Goal: Information Seeking & Learning: Learn about a topic

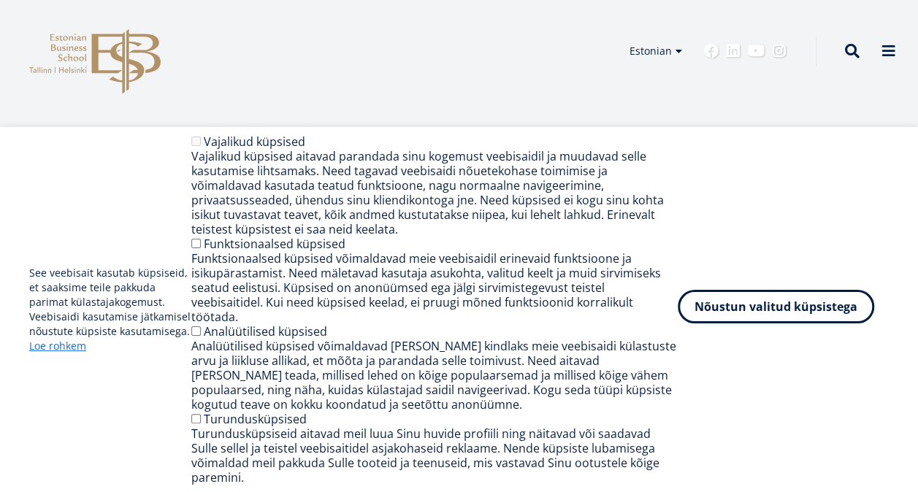
click at [713, 314] on button "Nõustun valitud küpsistega" at bounding box center [776, 307] width 197 height 34
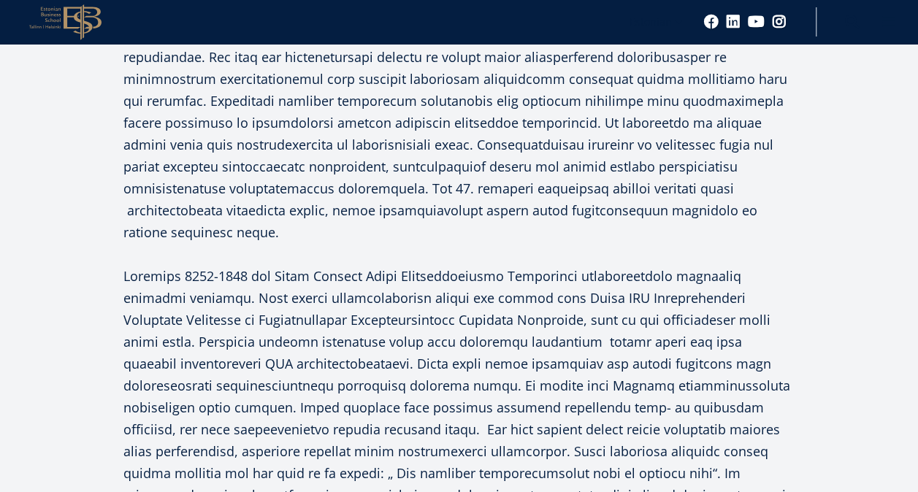
scroll to position [1636, 0]
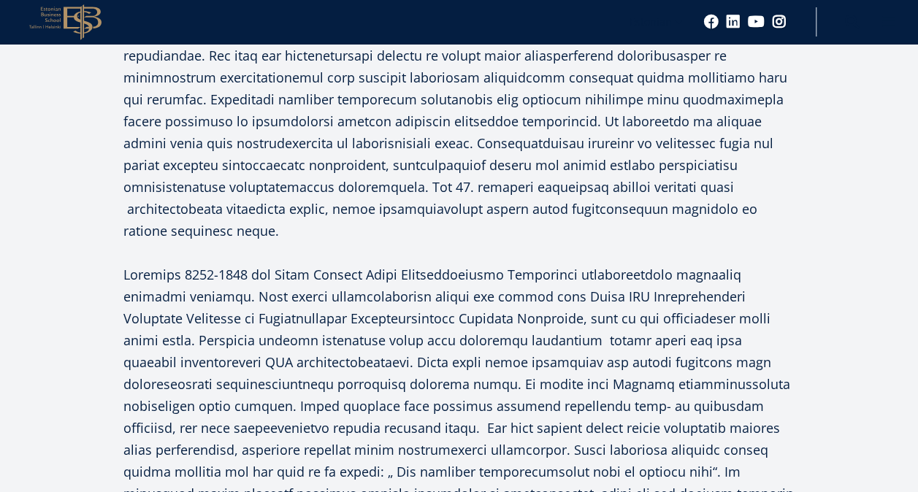
click at [885, 314] on div "Facebook Linkedin Email 28. detsembril 2023 möödub EBSi asutaja Madis Habakuke …" at bounding box center [459, 361] width 891 height 3279
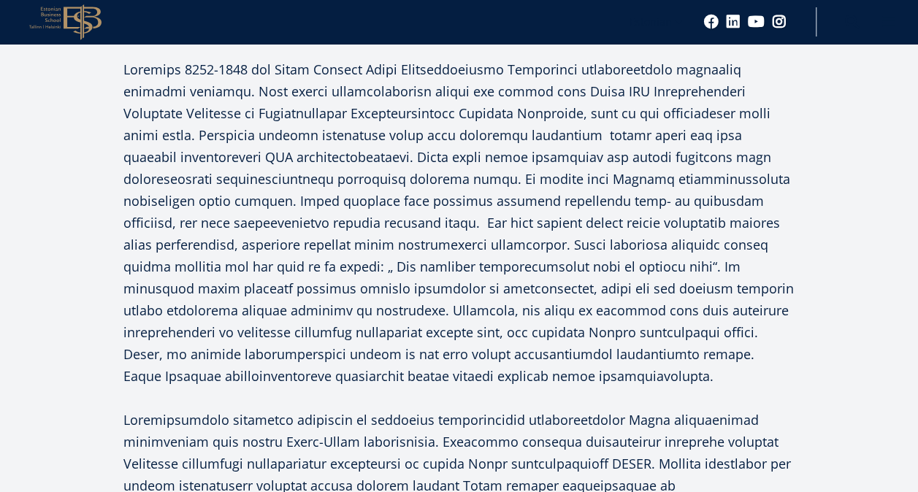
scroll to position [1828, 0]
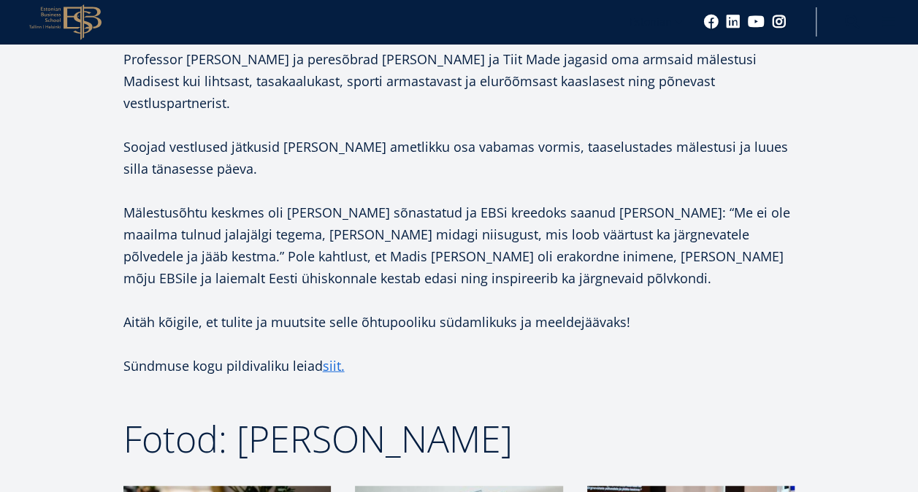
scroll to position [1519, 0]
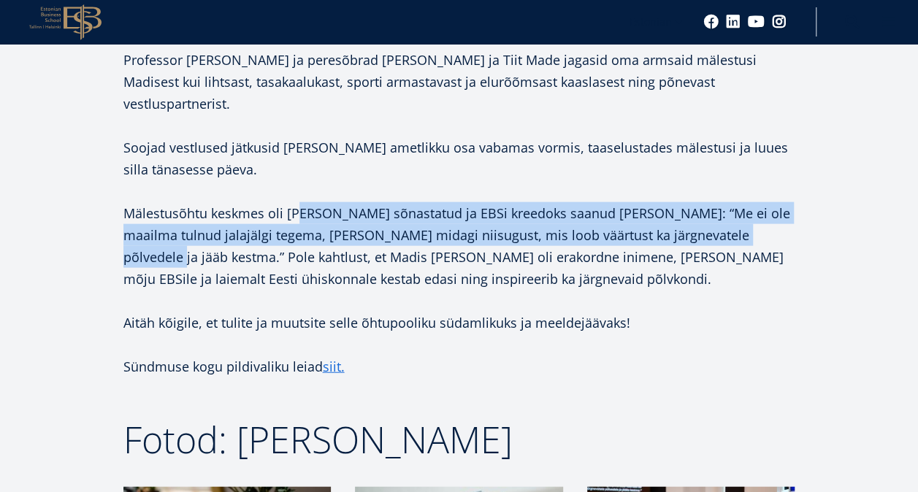
drag, startPoint x: 291, startPoint y: 188, endPoint x: 777, endPoint y: 214, distance: 486.5
click at [777, 214] on p "Mälestusõhtu keskmes oli [PERSON_NAME] sõnastatud ja EBSi kreedoks saanud [PERS…" at bounding box center [459, 246] width 672 height 88
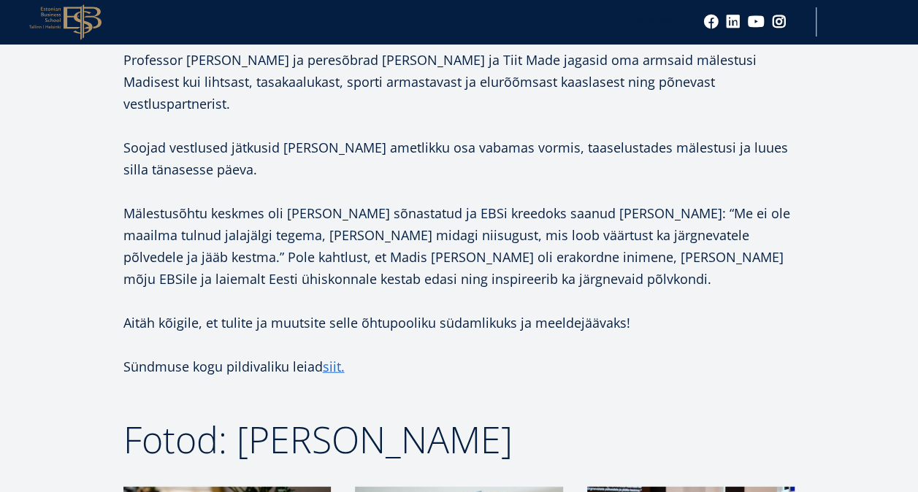
click at [424, 137] on p "Soojad vestlused jätkusid [PERSON_NAME] ametlikku osa vabamas vormis, taaselust…" at bounding box center [459, 159] width 672 height 44
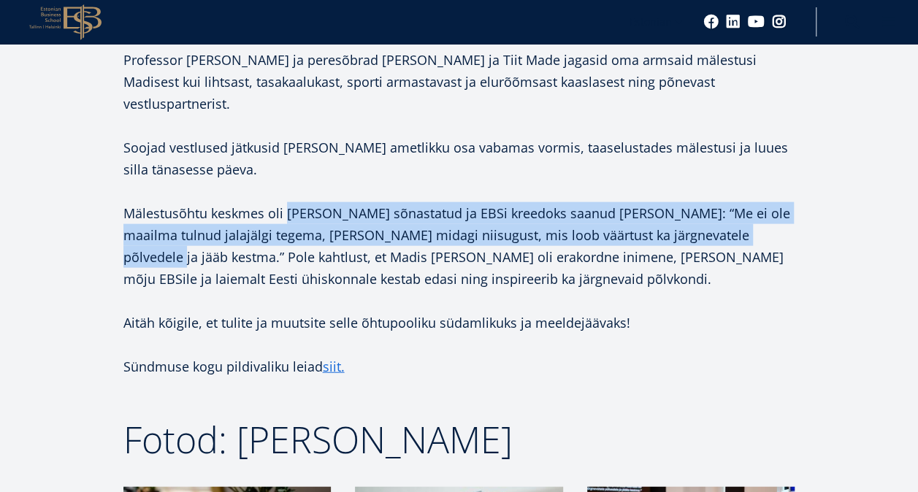
drag, startPoint x: 283, startPoint y: 193, endPoint x: 815, endPoint y: 216, distance: 533.0
drag, startPoint x: 815, startPoint y: 216, endPoint x: 759, endPoint y: 213, distance: 56.3
click at [759, 213] on p "Mälestusõhtu keskmes oli [PERSON_NAME] sõnastatud ja EBSi kreedoks saanud [PERS…" at bounding box center [459, 246] width 672 height 88
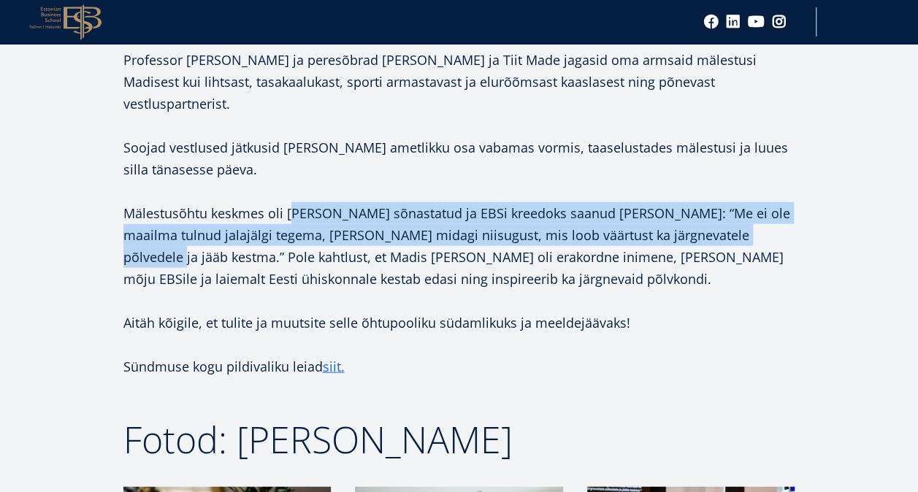
drag, startPoint x: 289, startPoint y: 188, endPoint x: 780, endPoint y: 212, distance: 491.5
click at [780, 212] on p "Mälestusõhtu keskmes oli [PERSON_NAME] sõnastatud ja EBSi kreedoks saanud [PERS…" at bounding box center [459, 246] width 672 height 88
copy p "Madis Habakuke sõnastatud ja EBSi kreedoks saanud mõte: “Me ei ole maailma tuln…"
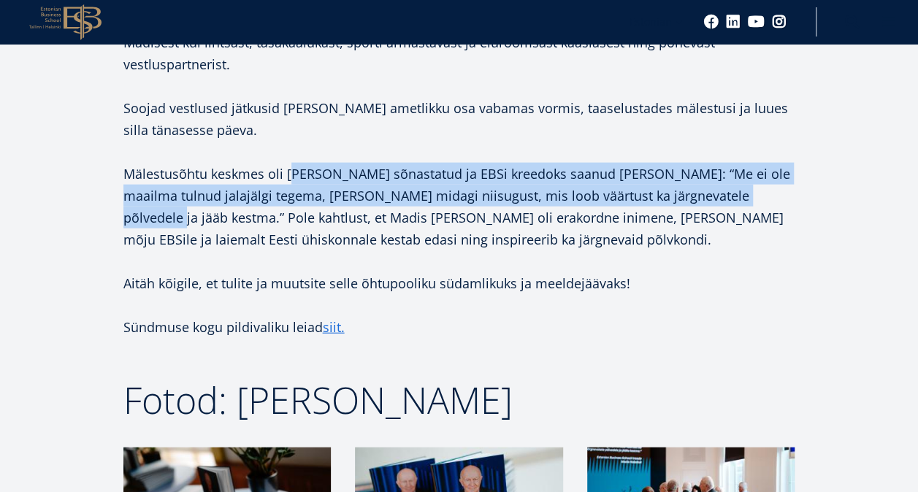
scroll to position [1744, 0]
